Goal: Task Accomplishment & Management: Manage account settings

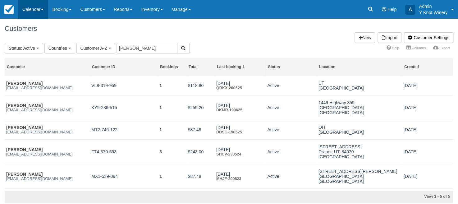
scroll to position [0, 0]
click at [42, 8] on link "Calendar" at bounding box center [33, 9] width 30 height 19
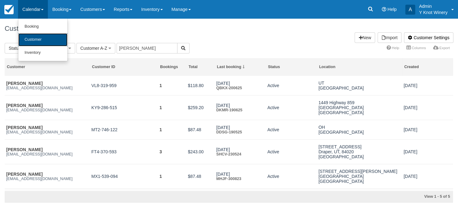
click at [43, 38] on link "Customer" at bounding box center [42, 39] width 49 height 13
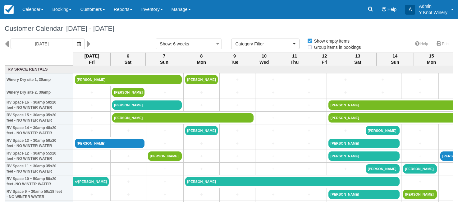
select select
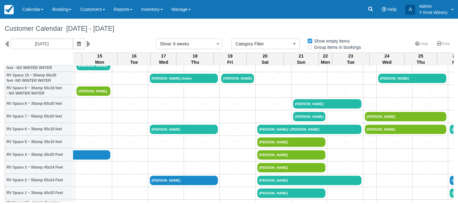
scroll to position [103, 332]
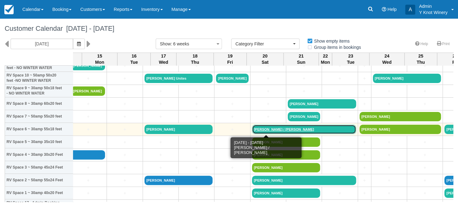
click at [252, 130] on link "David / Noreen Nunes" at bounding box center [304, 129] width 104 height 9
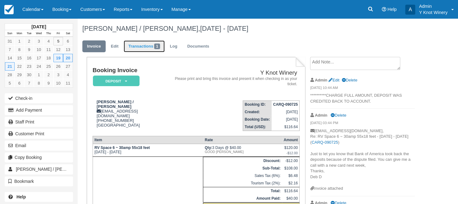
click at [142, 46] on link "Transactions 1" at bounding box center [144, 46] width 41 height 12
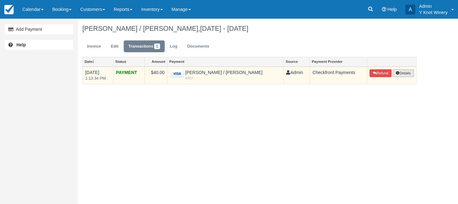
click at [402, 72] on button "Details" at bounding box center [402, 73] width 21 height 8
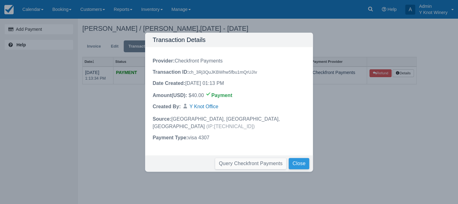
click at [301, 161] on button "Close" at bounding box center [298, 163] width 20 height 11
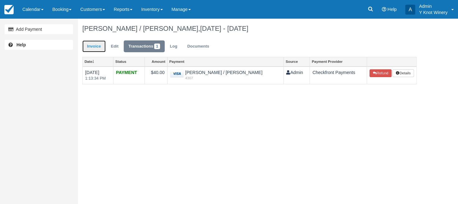
click at [100, 48] on link "Invoice" at bounding box center [93, 46] width 23 height 12
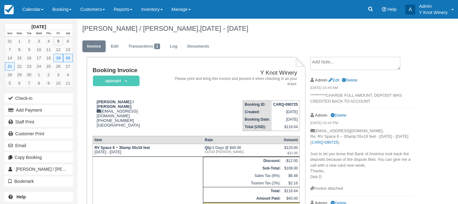
click at [320, 63] on textarea at bounding box center [355, 63] width 90 height 13
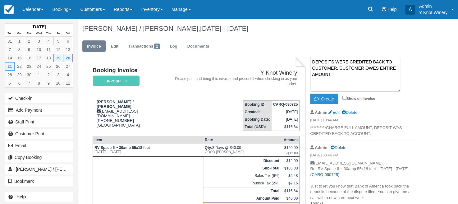
type textarea "DEPOSITS WERE CREDITED BACK TO CUSTOMER. CUSTOMER OWES ENTIRE AMOUNT"
click at [324, 100] on button "Create" at bounding box center [324, 98] width 28 height 11
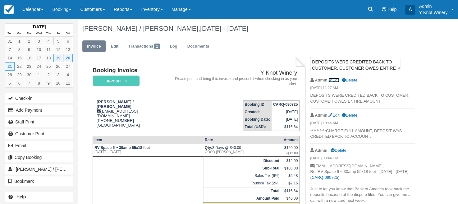
click at [337, 79] on link "Edit" at bounding box center [333, 80] width 11 height 5
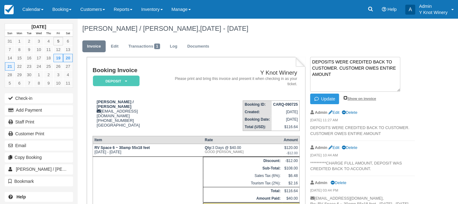
click at [343, 97] on input "Show on invoice" at bounding box center [345, 98] width 4 height 4
checkbox input "true"
click at [327, 99] on button "Update" at bounding box center [324, 98] width 29 height 11
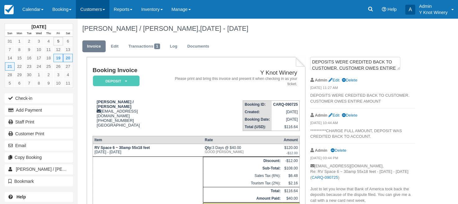
click at [99, 10] on link "Customers" at bounding box center [93, 9] width 34 height 19
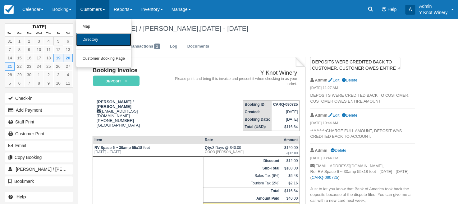
click at [104, 43] on link "Directory" at bounding box center [103, 39] width 55 height 13
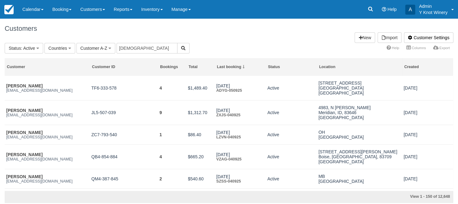
type input "[DEMOGRAPHIC_DATA]"
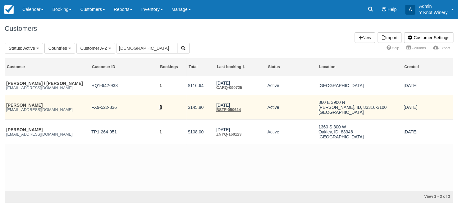
click at [160, 108] on link "1" at bounding box center [160, 107] width 2 height 5
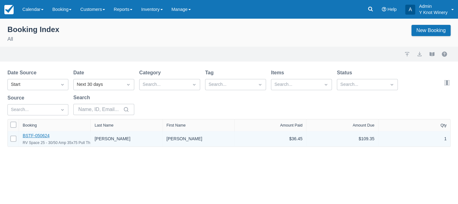
click at [42, 138] on link "BSTF-050624" at bounding box center [36, 135] width 27 height 5
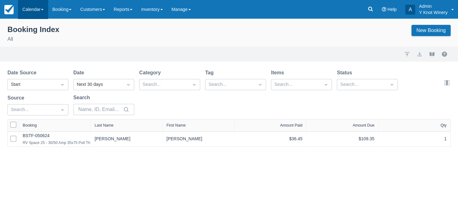
click at [44, 8] on link "Calendar" at bounding box center [33, 9] width 30 height 19
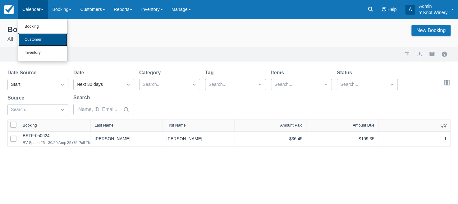
click at [44, 39] on link "Customer" at bounding box center [42, 39] width 49 height 13
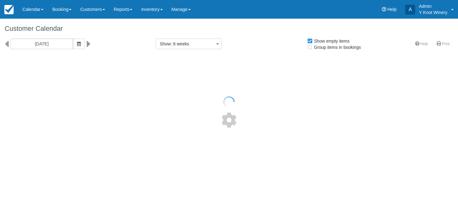
select select
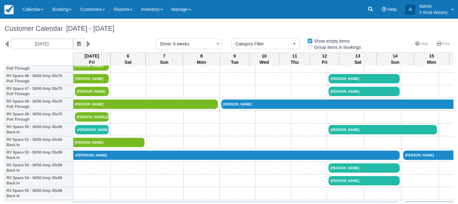
scroll to position [602, 0]
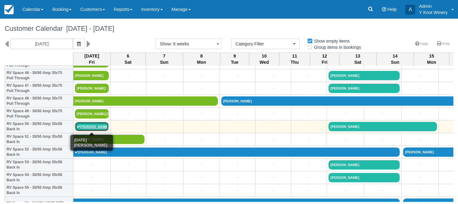
click at [96, 126] on link "[PERSON_NAME]" at bounding box center [92, 126] width 34 height 9
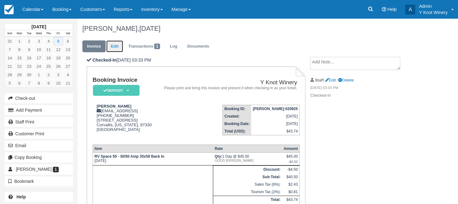
click at [115, 46] on link "Edit" at bounding box center [114, 46] width 17 height 12
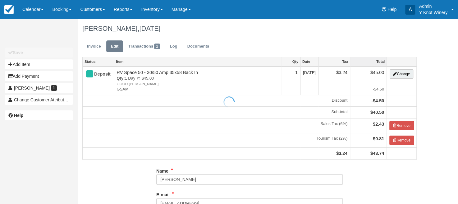
type input "[PHONE_NUMBER]"
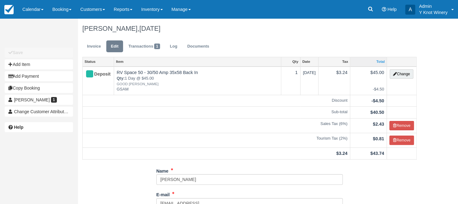
type input "(541) 231-6566"
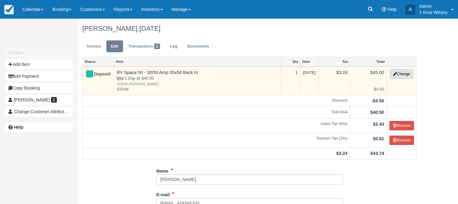
click at [405, 75] on button "Change" at bounding box center [401, 73] width 24 height 9
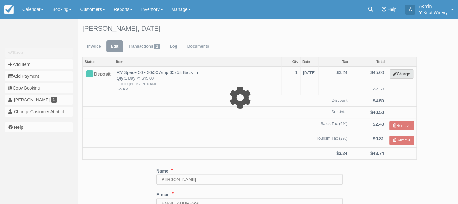
select select "3"
type input "45.00"
type input "GSAM"
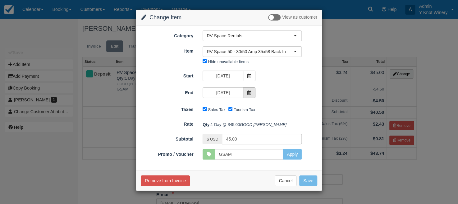
click at [248, 93] on icon at bounding box center [249, 92] width 4 height 4
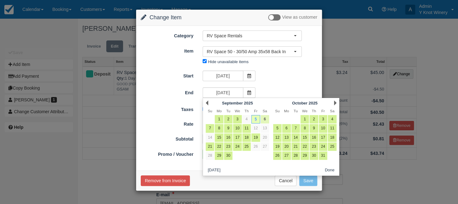
click at [265, 119] on link "6" at bounding box center [264, 119] width 8 height 8
type input "09/06/25"
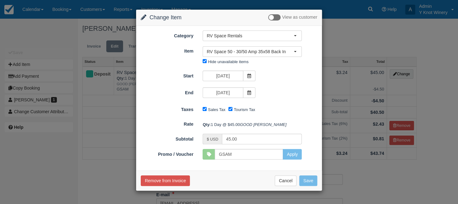
type input "90.00"
click at [306, 186] on button "Save" at bounding box center [308, 180] width 18 height 11
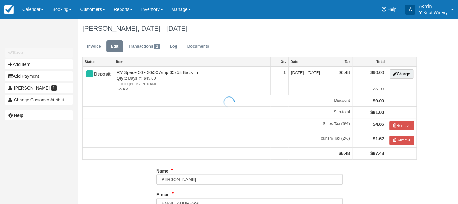
type input "(541) 231-6566"
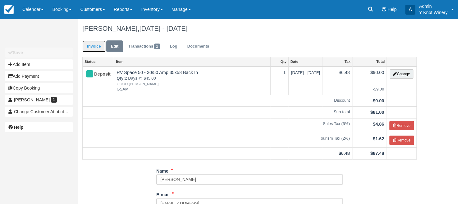
click at [89, 47] on link "Invoice" at bounding box center [93, 46] width 23 height 12
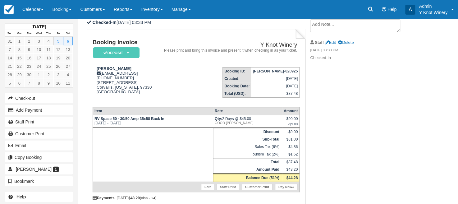
scroll to position [29, 0]
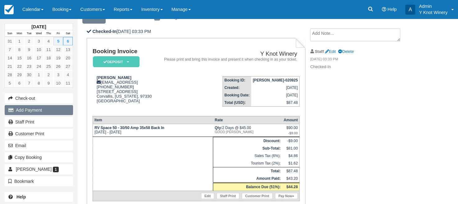
click at [63, 112] on button "Add Payment" at bounding box center [39, 110] width 68 height 10
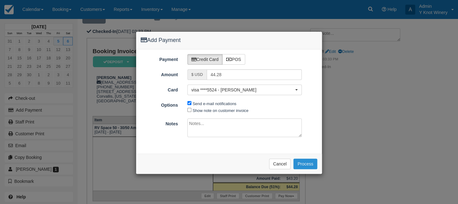
click at [305, 161] on button "Process" at bounding box center [305, 163] width 24 height 11
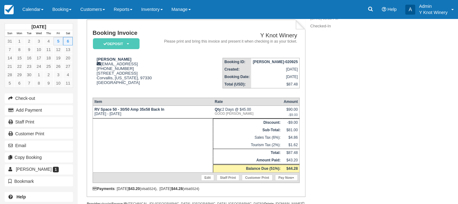
scroll to position [77, 0]
